Goal: Transaction & Acquisition: Purchase product/service

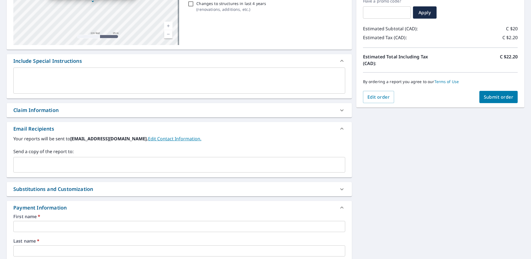
scroll to position [167, 0]
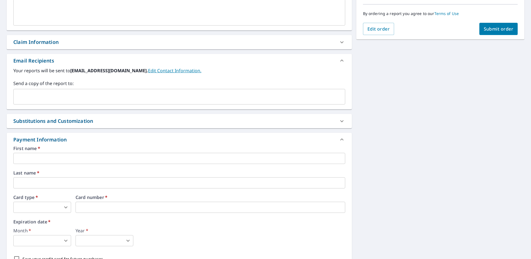
click at [63, 159] on input "text" at bounding box center [179, 158] width 332 height 11
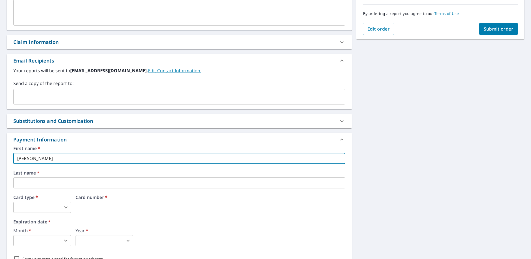
type input "[PERSON_NAME]"
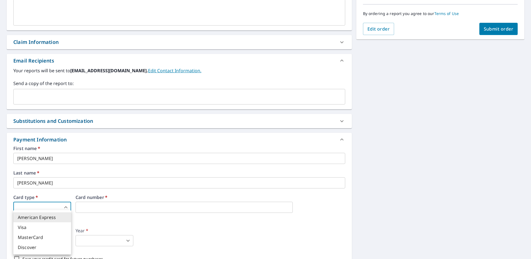
click at [54, 206] on body "SD SD Dashboard Order History Cancel Order SD Dashboard / Finalize Order Finali…" at bounding box center [265, 129] width 531 height 259
click at [49, 227] on li "Visa" at bounding box center [42, 227] width 58 height 10
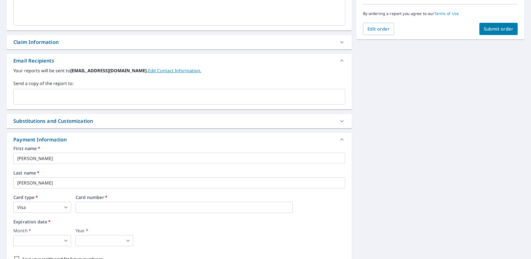
click at [92, 200] on div "Card number   *" at bounding box center [211, 204] width 270 height 18
click at [84, 203] on iframe at bounding box center [184, 207] width 217 height 11
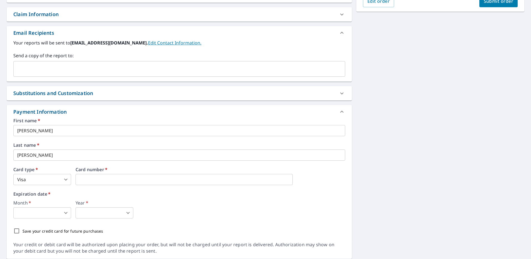
scroll to position [213, 0]
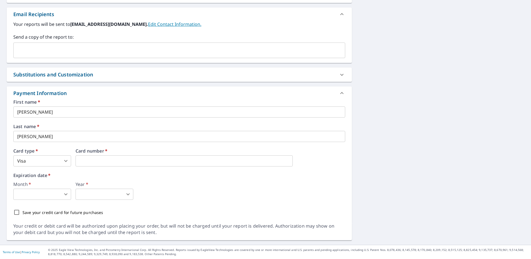
click at [60, 196] on body "SD SD Dashboard Order History Cancel Order SD Dashboard / Finalize Order Finali…" at bounding box center [265, 129] width 531 height 259
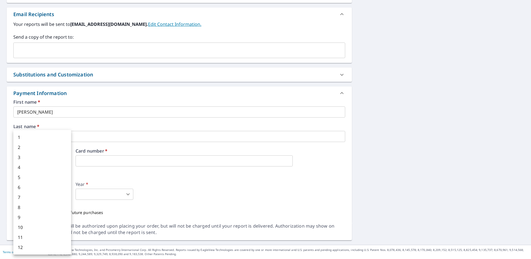
click at [152, 181] on div at bounding box center [265, 129] width 531 height 259
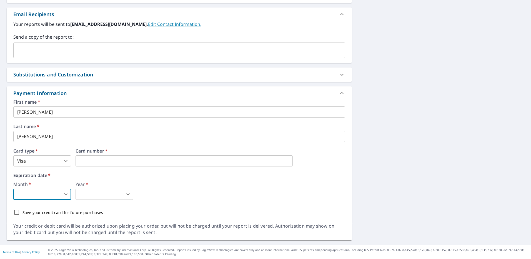
click at [33, 161] on body "SD SD Dashboard Order History Cancel Order SD Dashboard / Finalize Order Finali…" at bounding box center [265, 129] width 531 height 259
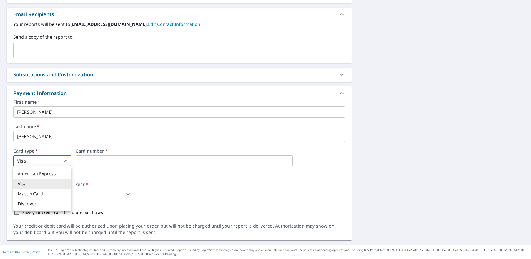
click at [35, 182] on li "Visa" at bounding box center [42, 184] width 58 height 10
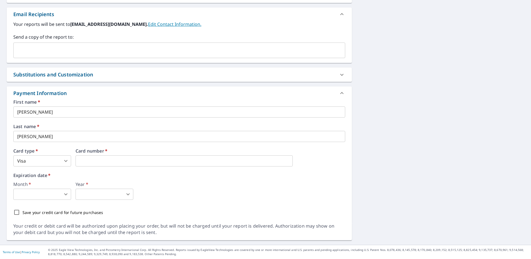
click at [103, 151] on label "Card number   *" at bounding box center [211, 151] width 270 height 4
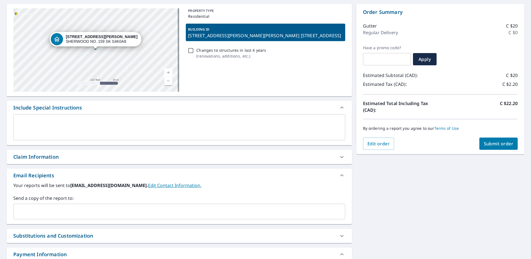
scroll to position [0, 0]
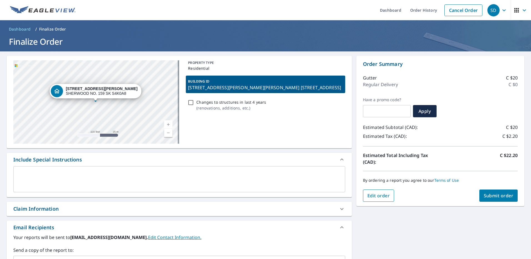
click at [388, 200] on button "Edit order" at bounding box center [378, 195] width 31 height 12
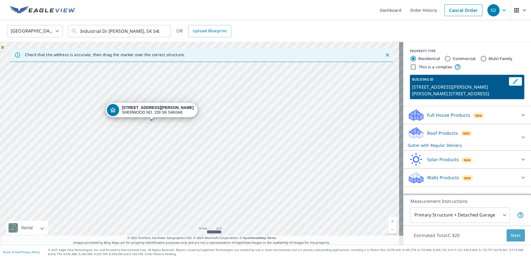
click at [513, 237] on span "Next" at bounding box center [515, 235] width 9 height 7
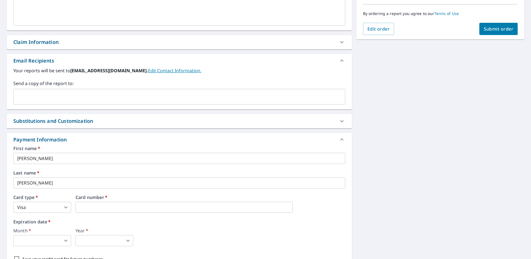
scroll to position [194, 0]
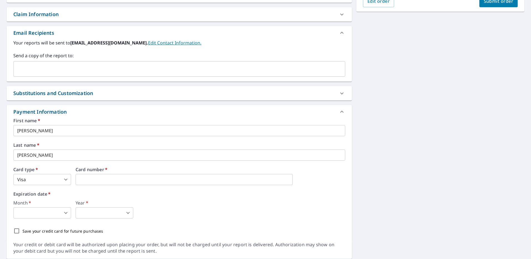
click at [53, 212] on body "SD SD Dashboard Order History Cancel Order SD Dashboard / Finalize Order Finali…" at bounding box center [265, 129] width 531 height 259
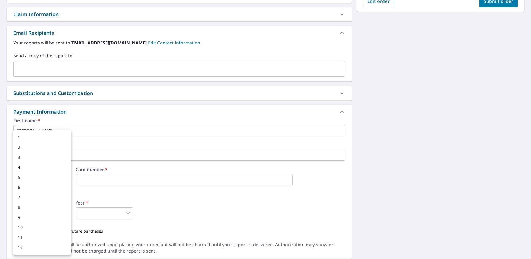
click at [57, 151] on li "2" at bounding box center [42, 147] width 58 height 10
type input "2"
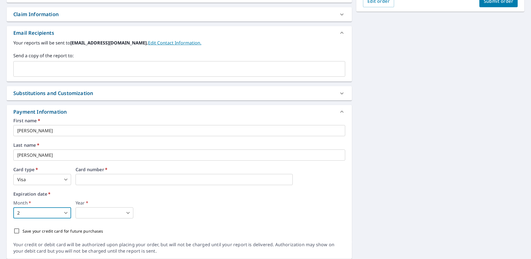
click at [127, 217] on body "SD SD Dashboard Order History Cancel Order SD Dashboard / Finalize Order Finali…" at bounding box center [265, 129] width 531 height 259
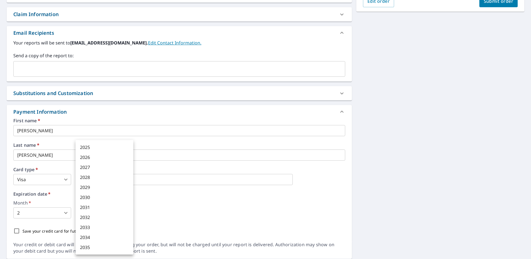
click at [111, 178] on li "2028" at bounding box center [105, 177] width 58 height 10
type input "2028"
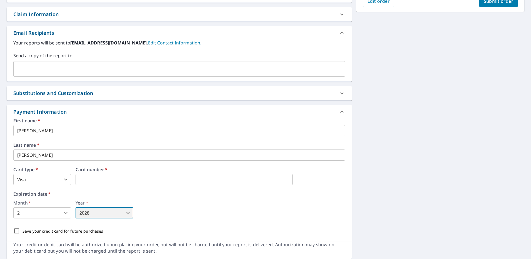
scroll to position [213, 0]
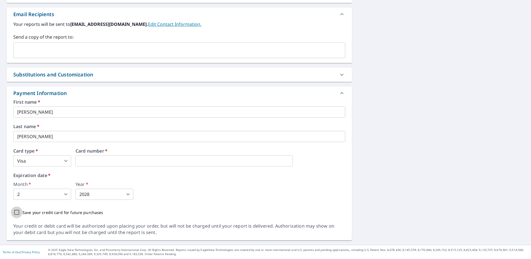
click at [16, 214] on input "Save your credit card for future purchases" at bounding box center [17, 212] width 12 height 12
checkbox input "true"
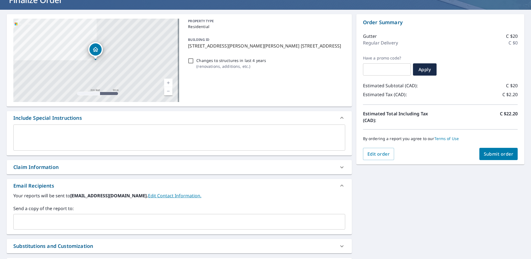
scroll to position [0, 0]
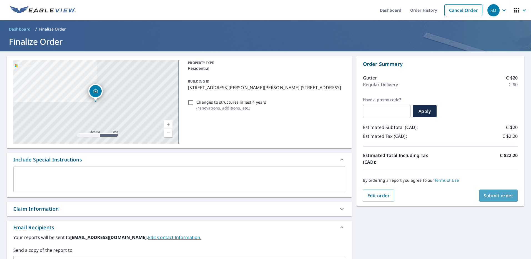
click at [503, 198] on span "Submit order" at bounding box center [499, 195] width 30 height 6
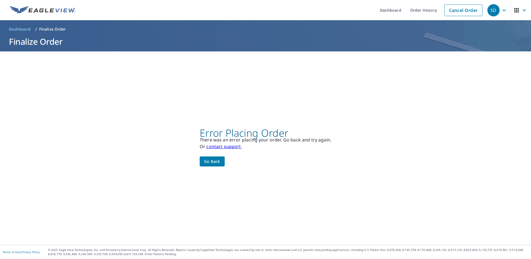
click at [214, 161] on span "Go back" at bounding box center [212, 161] width 16 height 7
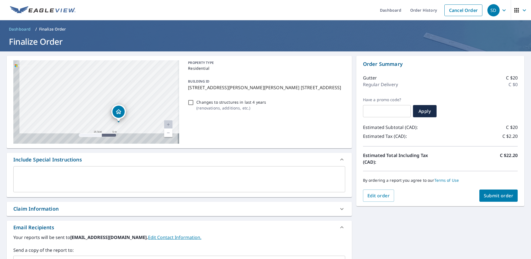
drag, startPoint x: 128, startPoint y: 108, endPoint x: 160, endPoint y: 45, distance: 70.4
click at [160, 45] on div "Dashboard Order History Cancel Order SD Dashboard / Finalize Order Finalize Ord…" at bounding box center [265, 129] width 531 height 259
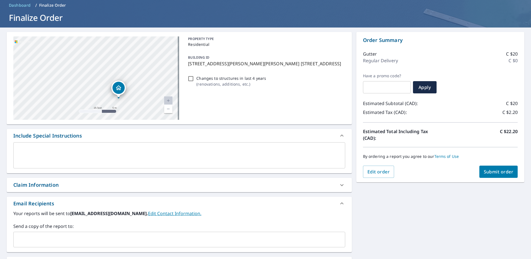
scroll to position [56, 0]
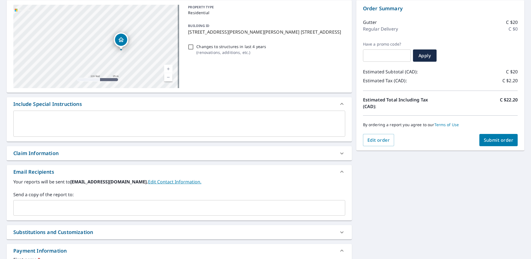
click at [129, 49] on div "[STREET_ADDRESS][PERSON_NAME] 159 SK S4K0A8" at bounding box center [96, 46] width 166 height 83
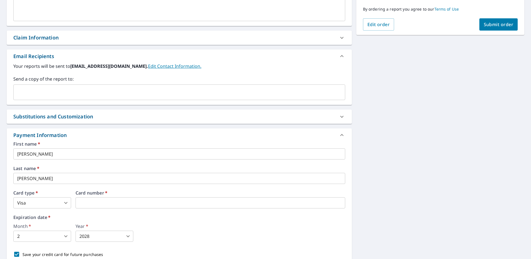
scroll to position [213, 0]
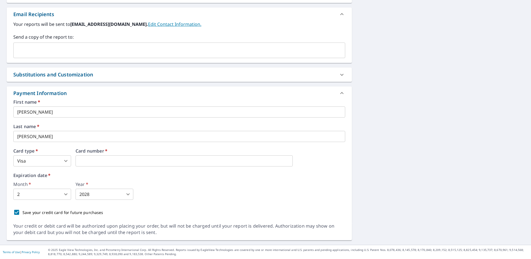
click at [229, 184] on div "Month   * 2 2 ​ Year   * 2028 2028 ​" at bounding box center [179, 191] width 332 height 18
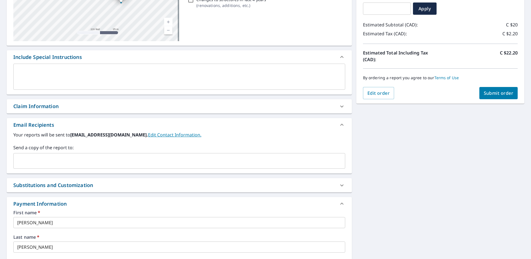
scroll to position [102, 0]
click at [486, 100] on div "Order Summary Gutter C $20 Regular Delivery C $0 Have a promo code? ​ Apply Est…" at bounding box center [440, 29] width 168 height 150
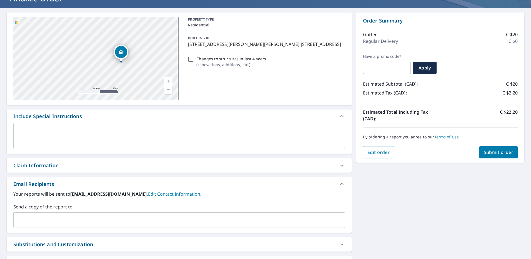
scroll to position [83, 0]
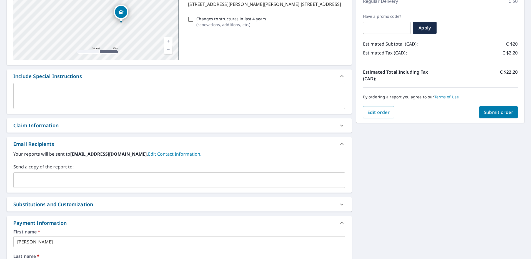
click at [486, 111] on span "Submit order" at bounding box center [499, 112] width 30 height 6
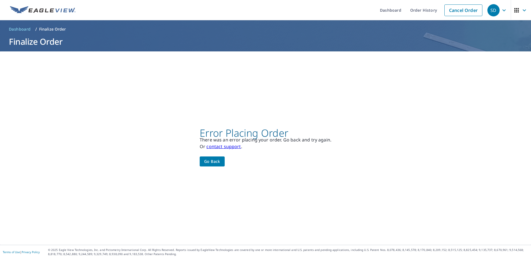
scroll to position [0, 0]
click at [211, 163] on span "Go back" at bounding box center [212, 161] width 16 height 7
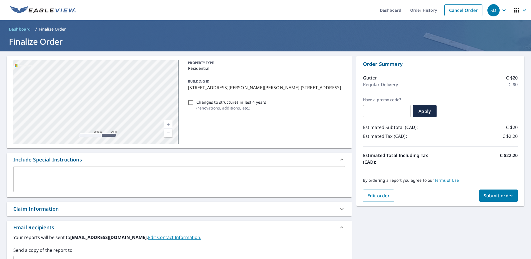
click at [183, 119] on div "[STREET_ADDRESS][PERSON_NAME] [STREET_ADDRESS] A standard road map Aerial A det…" at bounding box center [179, 102] width 345 height 92
click at [126, 105] on div "[STREET_ADDRESS][PERSON_NAME] 159 SK S4K0A8" at bounding box center [96, 101] width 166 height 83
drag, startPoint x: 104, startPoint y: 80, endPoint x: 106, endPoint y: 74, distance: 6.8
click at [106, 74] on icon "Dropped pin, building 1, Residential property, 278 SHERWOOD RD SHERWOOD NO. 159…" at bounding box center [103, 72] width 7 height 7
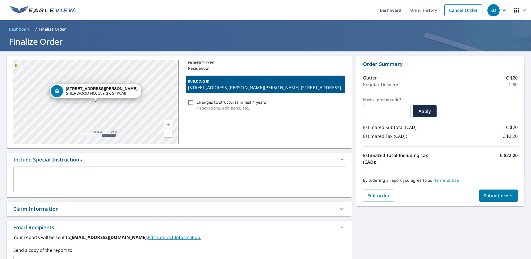
click at [97, 94] on div "[STREET_ADDRESS][PERSON_NAME] 159 SK S4K0A8" at bounding box center [102, 90] width 72 height 9
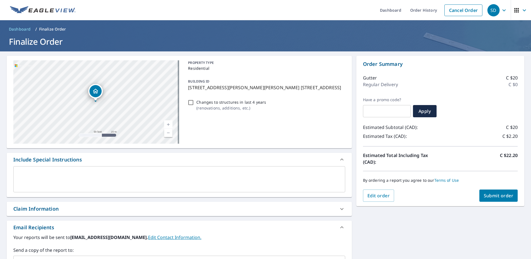
click at [275, 84] on p "[STREET_ADDRESS][PERSON_NAME][PERSON_NAME] [STREET_ADDRESS]" at bounding box center [265, 87] width 155 height 7
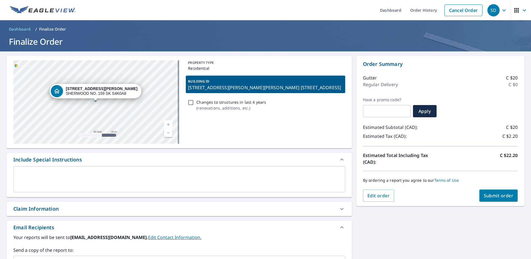
click at [284, 122] on div "PROPERTY TYPE Residential BUILDING ID [STREET_ADDRESS][PERSON_NAME][PERSON_NAME…" at bounding box center [265, 101] width 159 height 83
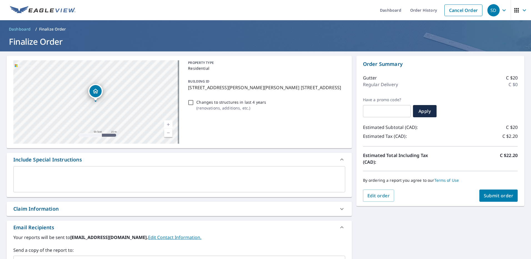
click at [273, 96] on div "PROPERTY TYPE Residential BUILDING ID [STREET_ADDRESS][PERSON_NAME][PERSON_NAME…" at bounding box center [265, 101] width 159 height 83
click at [275, 90] on p "[STREET_ADDRESS][PERSON_NAME][PERSON_NAME] [STREET_ADDRESS]" at bounding box center [265, 87] width 155 height 7
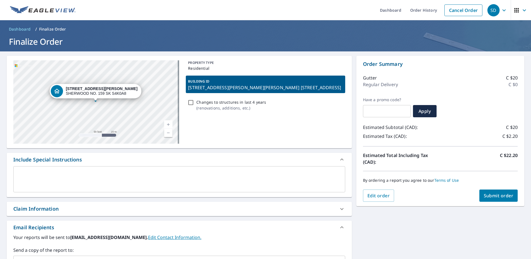
click at [104, 91] on strong "[STREET_ADDRESS][PERSON_NAME]" at bounding box center [102, 88] width 72 height 4
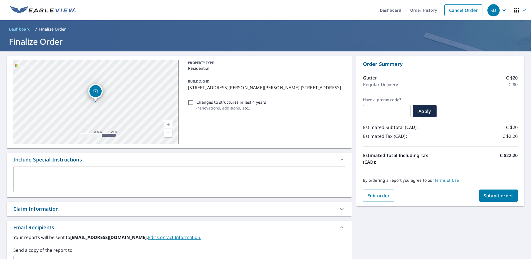
click at [169, 124] on link "Current Level 19, Zoom In" at bounding box center [168, 124] width 8 height 8
drag, startPoint x: 117, startPoint y: 99, endPoint x: 128, endPoint y: 125, distance: 28.6
click at [128, 125] on div "[STREET_ADDRESS][PERSON_NAME] 159 SK S4K0A8" at bounding box center [96, 101] width 166 height 83
drag, startPoint x: 126, startPoint y: 92, endPoint x: 129, endPoint y: 81, distance: 11.4
click at [129, 81] on div "[STREET_ADDRESS][PERSON_NAME] 159 SK S4K0A8" at bounding box center [96, 101] width 166 height 83
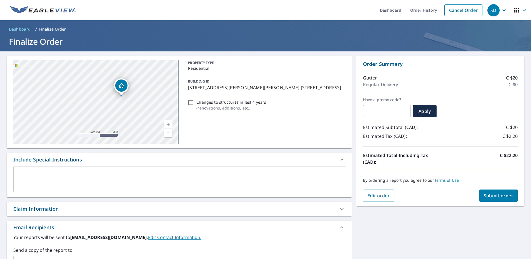
scroll to position [167, 0]
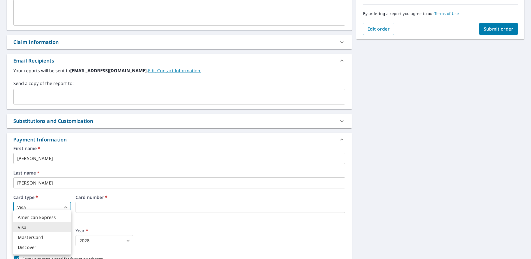
click at [70, 208] on body "SD SD Dashboard Order History Cancel Order SD Dashboard / Finalize Order Finali…" at bounding box center [265, 129] width 531 height 259
drag, startPoint x: 87, startPoint y: 174, endPoint x: 84, endPoint y: 179, distance: 5.4
click at [86, 177] on div at bounding box center [265, 129] width 531 height 259
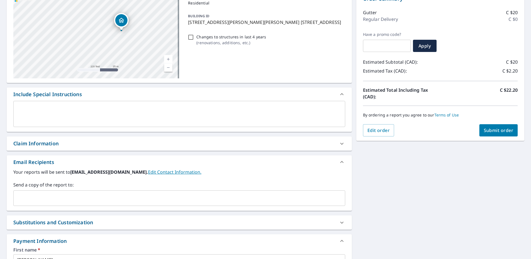
scroll to position [74, 0]
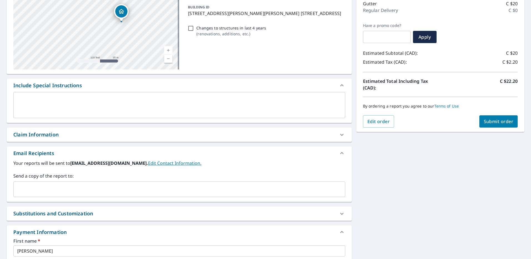
click at [149, 138] on div "Claim Information" at bounding box center [174, 134] width 322 height 7
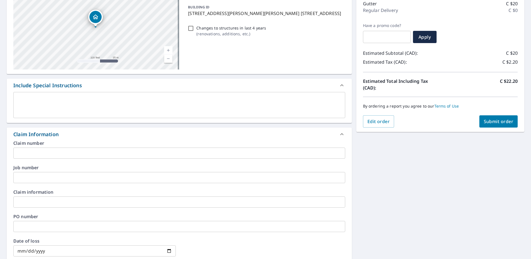
click at [341, 133] on icon at bounding box center [342, 134] width 7 height 7
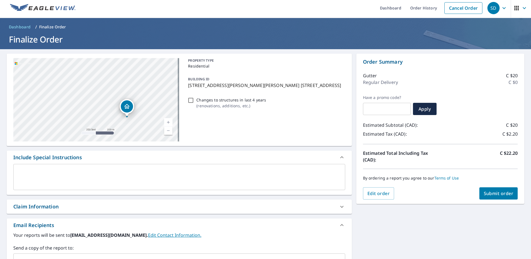
scroll to position [0, 0]
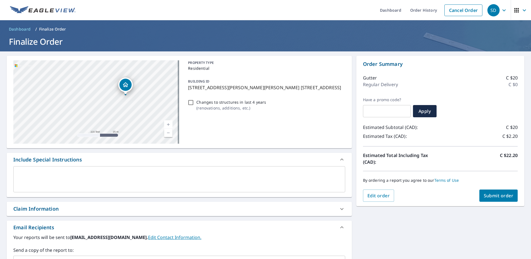
drag, startPoint x: 150, startPoint y: 105, endPoint x: 168, endPoint y: 57, distance: 51.2
click at [168, 57] on div "[STREET_ADDRESS][PERSON_NAME] [STREET_ADDRESS] A standard road map Aerial A det…" at bounding box center [179, 102] width 345 height 92
click at [171, 72] on div "[STREET_ADDRESS][PERSON_NAME] 159 SK S4K0A8" at bounding box center [96, 101] width 166 height 83
drag, startPoint x: 141, startPoint y: 102, endPoint x: 159, endPoint y: 87, distance: 23.8
click at [159, 87] on div "[STREET_ADDRESS][PERSON_NAME] 159 SK S4K0A8" at bounding box center [96, 101] width 166 height 83
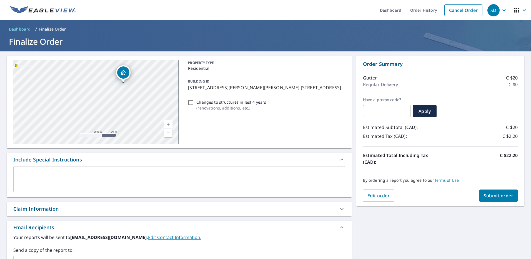
drag, startPoint x: 123, startPoint y: 92, endPoint x: 124, endPoint y: 95, distance: 3.8
click at [124, 95] on div "[STREET_ADDRESS][PERSON_NAME] 159 SK S4K0A8" at bounding box center [96, 101] width 166 height 83
drag, startPoint x: 124, startPoint y: 72, endPoint x: 121, endPoint y: 83, distance: 11.1
click at [121, 83] on icon "Dropped pin, building 1, Residential property, 278 SHERWOOD RD SHERWOOD NO. 159…" at bounding box center [120, 83] width 6 height 5
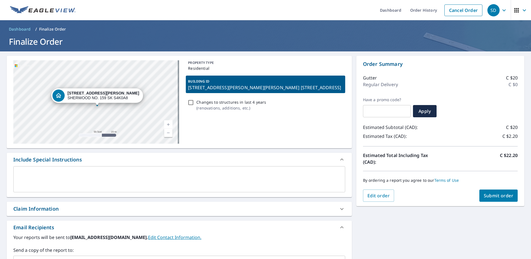
drag, startPoint x: 96, startPoint y: 96, endPoint x: 98, endPoint y: 101, distance: 4.6
click at [98, 101] on div "[STREET_ADDRESS][PERSON_NAME] 159 SK S4K0A8" at bounding box center [97, 95] width 92 height 14
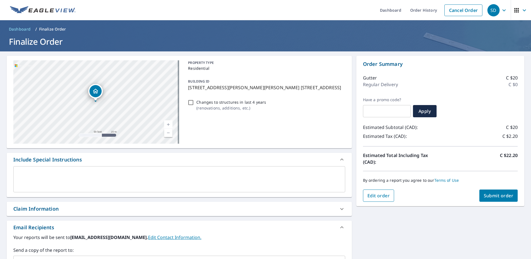
click at [370, 199] on button "Edit order" at bounding box center [378, 195] width 31 height 12
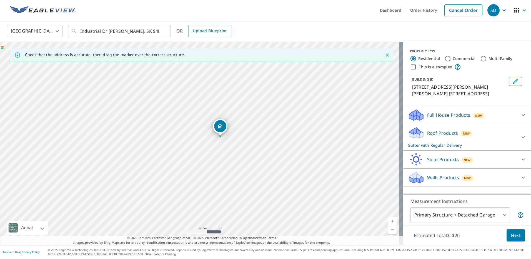
drag, startPoint x: 234, startPoint y: 123, endPoint x: 222, endPoint y: 130, distance: 13.2
drag, startPoint x: 206, startPoint y: 130, endPoint x: 218, endPoint y: 94, distance: 37.4
drag, startPoint x: 199, startPoint y: 132, endPoint x: 138, endPoint y: 144, distance: 61.9
drag, startPoint x: 201, startPoint y: 135, endPoint x: 249, endPoint y: 156, distance: 53.0
click at [520, 137] on icon at bounding box center [523, 137] width 7 height 7
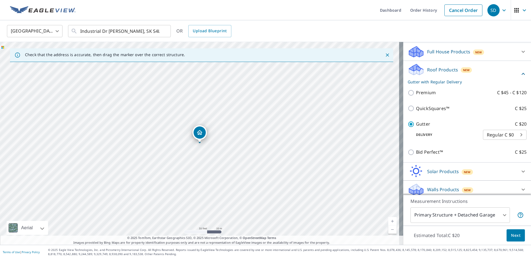
scroll to position [67, 0]
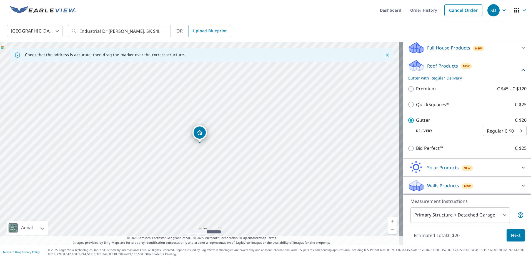
click at [491, 130] on body "SD SD Dashboard Order History Cancel Order SD Canada CA ​ Industrial Dr [PERSON…" at bounding box center [265, 129] width 531 height 259
click at [491, 130] on li "Regular C $0" at bounding box center [497, 131] width 44 height 10
click at [501, 214] on body "SD SD Dashboard Order History Cancel Order SD Canada CA ​ Industrial Dr [PERSON…" at bounding box center [265, 129] width 531 height 259
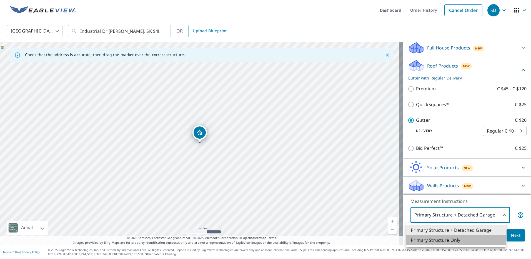
click at [461, 243] on li "Primary Structure Only" at bounding box center [455, 240] width 99 height 10
type input "2"
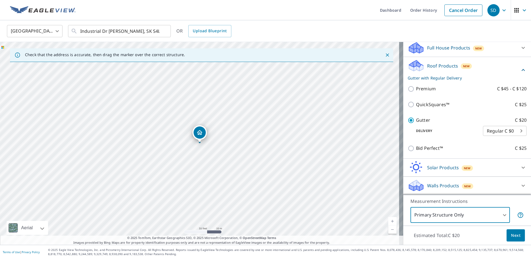
click at [517, 237] on button "Next" at bounding box center [516, 235] width 18 height 12
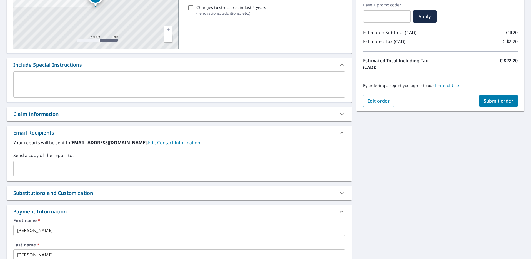
scroll to position [74, 0]
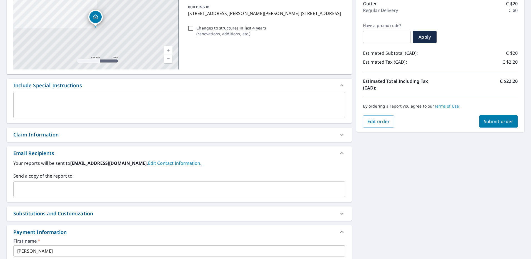
click at [511, 122] on button "Submit order" at bounding box center [498, 121] width 39 height 12
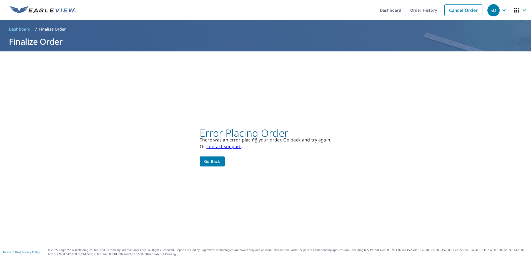
scroll to position [0, 0]
click at [229, 149] on link "contact support" at bounding box center [223, 146] width 34 height 6
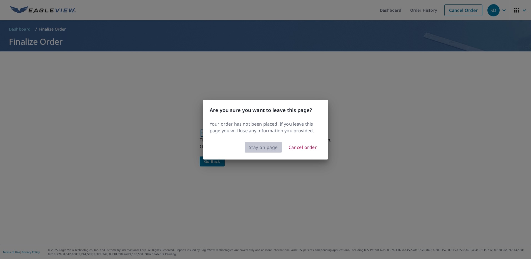
click at [267, 149] on span "Stay on page" at bounding box center [263, 147] width 29 height 8
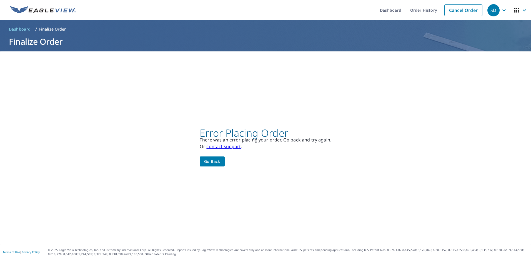
click at [225, 144] on link "contact support" at bounding box center [223, 146] width 34 height 6
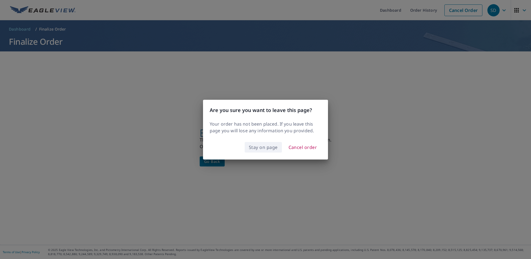
click at [265, 145] on span "Stay on page" at bounding box center [263, 147] width 29 height 8
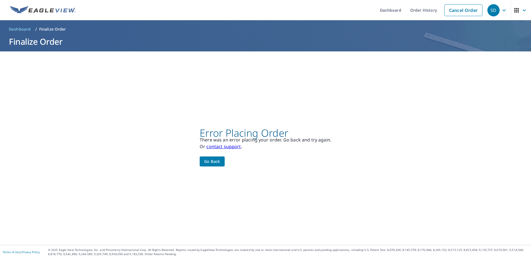
click at [225, 158] on div "Error Placing Order There was an error placing your order. Go back and try agai…" at bounding box center [266, 148] width 132 height 37
click at [213, 163] on span "Go back" at bounding box center [212, 161] width 16 height 7
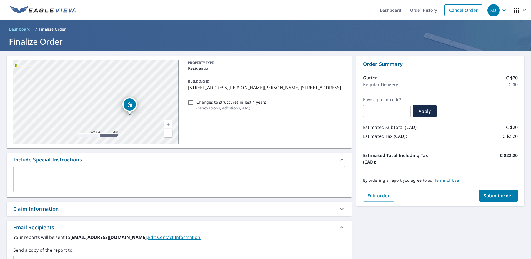
drag, startPoint x: 105, startPoint y: 97, endPoint x: 132, endPoint y: 122, distance: 37.2
click at [132, 122] on div "[STREET_ADDRESS][PERSON_NAME] 159 SK S4K0A8" at bounding box center [96, 101] width 166 height 83
drag, startPoint x: 129, startPoint y: 108, endPoint x: 120, endPoint y: 102, distance: 10.9
click at [114, 103] on div "Dropped pin, building 1, Residential property, 278 SHERWOOD RD SHERWOOD NO. 159…" at bounding box center [115, 100] width 12 height 12
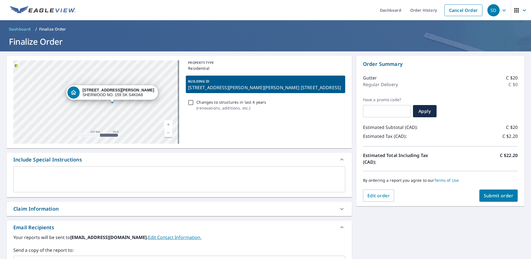
drag, startPoint x: 106, startPoint y: 93, endPoint x: 133, endPoint y: 94, distance: 27.0
click at [133, 94] on div "[STREET_ADDRESS][PERSON_NAME] 159 SK S4K0A8" at bounding box center [118, 92] width 72 height 9
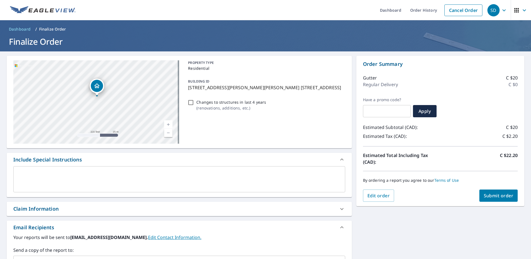
drag, startPoint x: 97, startPoint y: 91, endPoint x: 99, endPoint y: 86, distance: 5.5
click at [99, 86] on icon "Dropped pin, building 1, Residential property, 278 SHERWOOD RD SHERWOOD NO. 159…" at bounding box center [97, 85] width 6 height 5
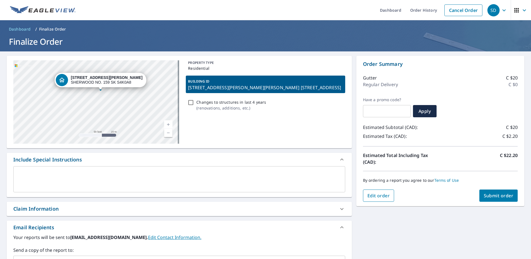
click at [387, 197] on button "Edit order" at bounding box center [378, 195] width 31 height 12
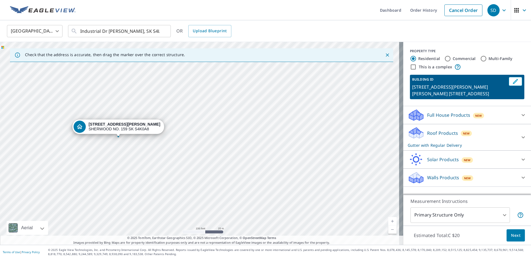
drag, startPoint x: 202, startPoint y: 133, endPoint x: 124, endPoint y: 127, distance: 78.2
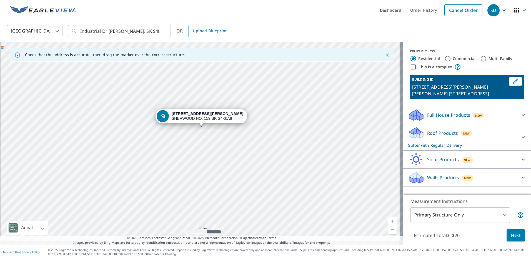
drag, startPoint x: 194, startPoint y: 155, endPoint x: 203, endPoint y: 136, distance: 21.6
click at [203, 136] on div "[STREET_ADDRESS][PERSON_NAME] 159 SK S4K0A8" at bounding box center [201, 143] width 403 height 203
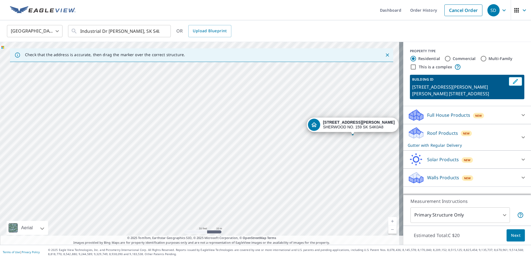
drag, startPoint x: 202, startPoint y: 118, endPoint x: 354, endPoint y: 127, distance: 151.9
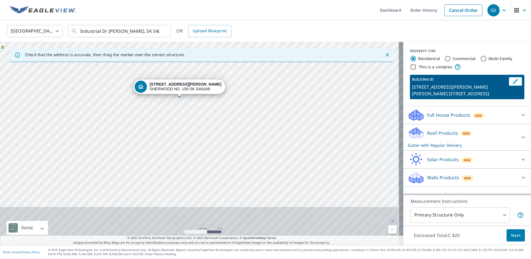
drag, startPoint x: 254, startPoint y: 148, endPoint x: 254, endPoint y: 109, distance: 39.2
click at [254, 109] on div "[STREET_ADDRESS][PERSON_NAME] 159 SK S4K0A8" at bounding box center [201, 143] width 403 height 203
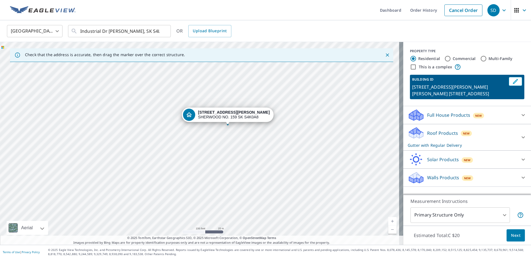
drag, startPoint x: 244, startPoint y: 119, endPoint x: 244, endPoint y: 135, distance: 16.1
click at [244, 135] on div "[STREET_ADDRESS][PERSON_NAME] 159 SK S4K0A8" at bounding box center [201, 143] width 403 height 203
click at [450, 134] on p "Roof Products" at bounding box center [442, 133] width 31 height 7
click at [512, 236] on span "Next" at bounding box center [515, 235] width 9 height 7
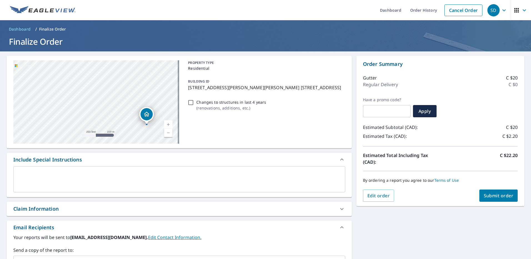
drag, startPoint x: 132, startPoint y: 102, endPoint x: 30, endPoint y: 70, distance: 106.6
click at [30, 70] on div "[STREET_ADDRESS][PERSON_NAME] 159 SK S4K0A8" at bounding box center [96, 101] width 166 height 83
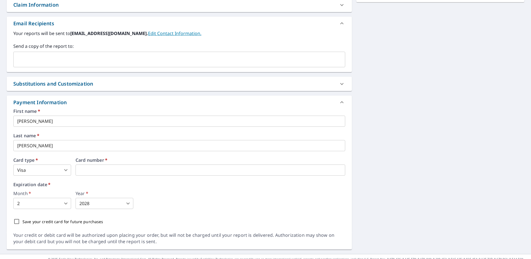
scroll to position [213, 0]
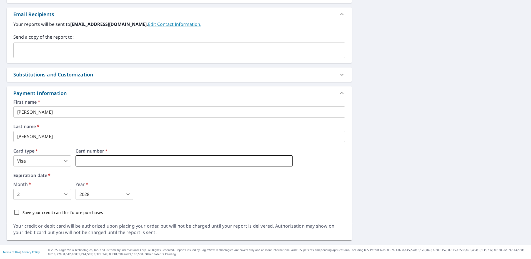
click at [109, 164] on iframe at bounding box center [184, 160] width 217 height 11
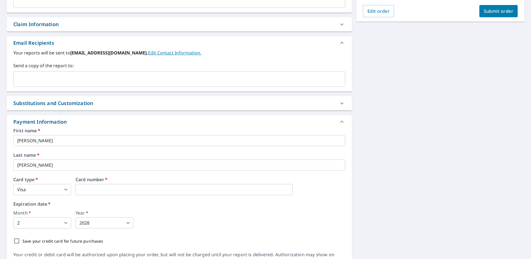
scroll to position [157, 0]
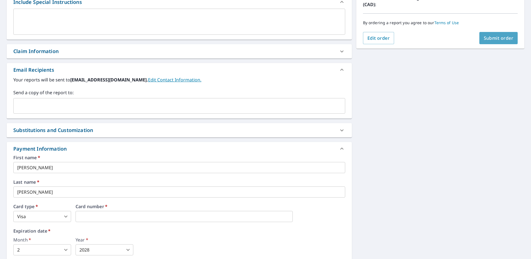
click at [492, 37] on span "Submit order" at bounding box center [499, 38] width 30 height 6
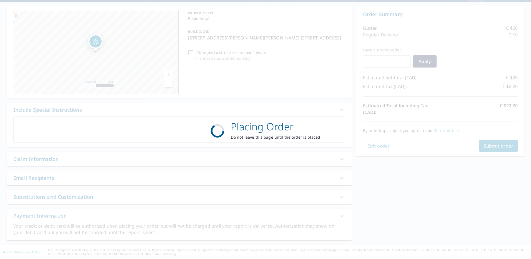
scroll to position [0, 0]
